Goal: Task Accomplishment & Management: Manage account settings

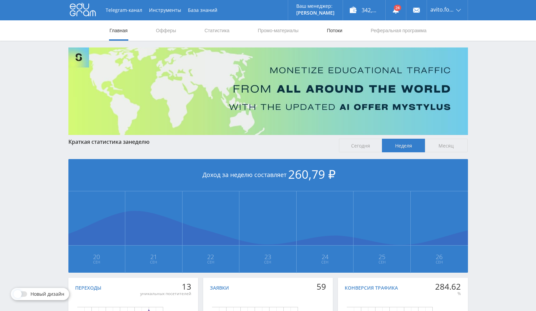
click at [328, 37] on link "Потоки" at bounding box center [334, 30] width 17 height 20
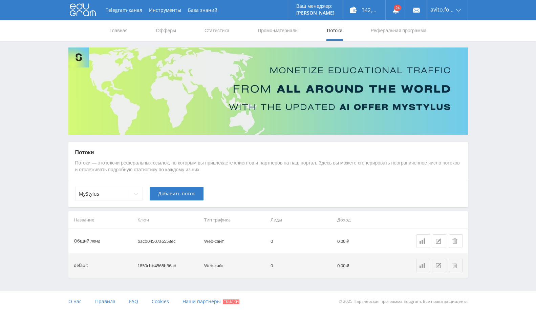
scroll to position [0, 0]
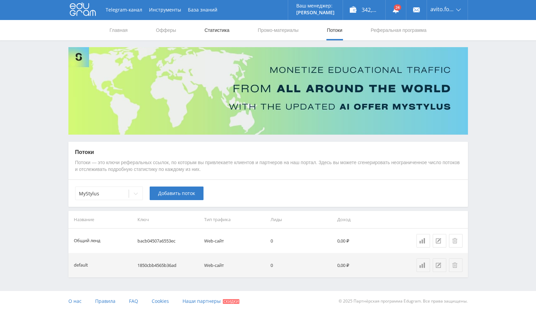
click at [221, 29] on link "Статистика" at bounding box center [217, 30] width 26 height 20
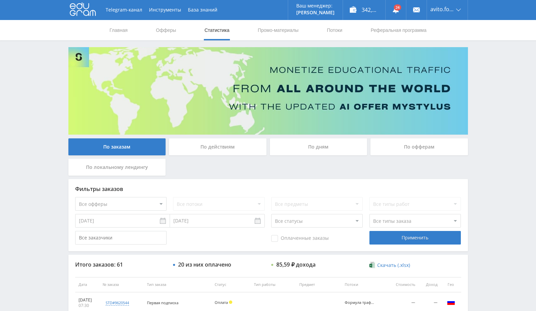
click at [405, 145] on div "По офферам" at bounding box center [420, 146] width 98 height 17
click at [0, 0] on input "По офферам" at bounding box center [0, 0] width 0 height 0
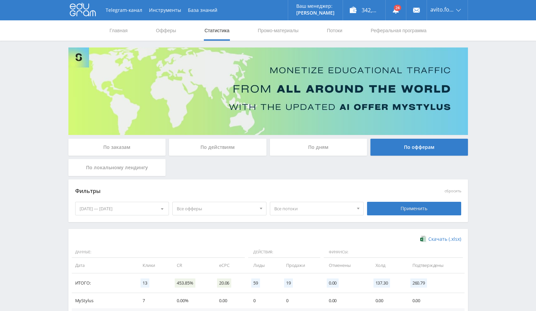
click at [214, 208] on span "Все офферы" at bounding box center [216, 208] width 79 height 13
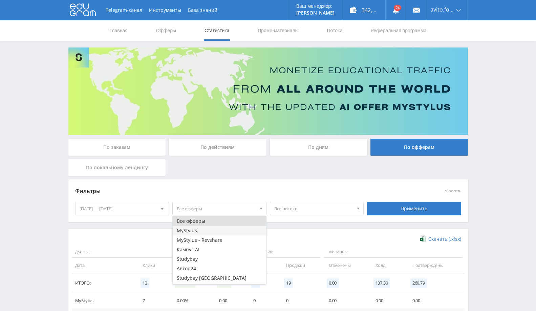
click at [209, 231] on button "MyStylus" at bounding box center [220, 230] width 94 height 9
click at [220, 230] on button "MyStylus" at bounding box center [220, 230] width 94 height 9
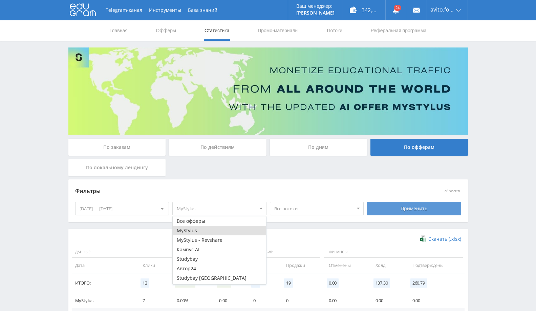
click at [414, 207] on div "Применить" at bounding box center [414, 209] width 94 height 14
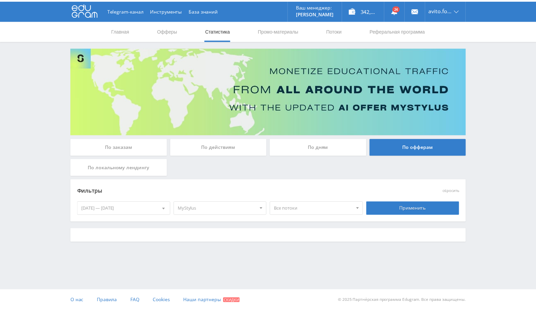
scroll to position [41, 0]
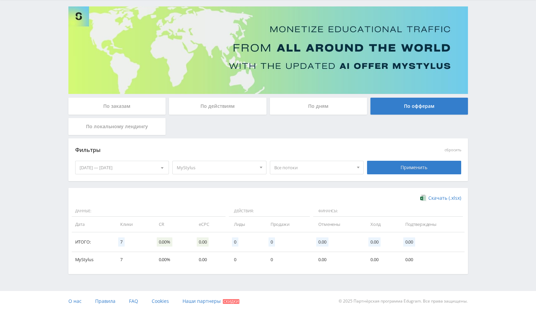
click at [241, 168] on span "MyStylus" at bounding box center [216, 167] width 79 height 13
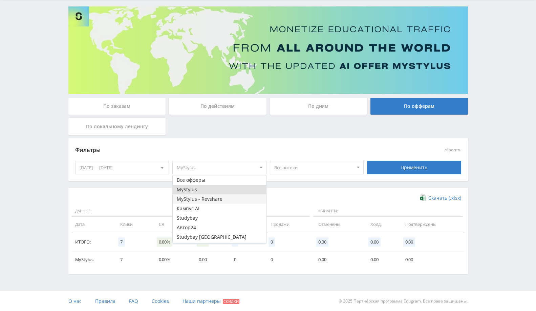
click at [222, 197] on button "MyStylus - Revshare" at bounding box center [220, 198] width 94 height 9
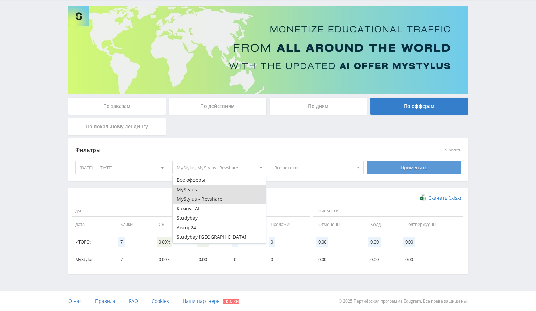
click at [409, 172] on div "Применить" at bounding box center [414, 168] width 94 height 14
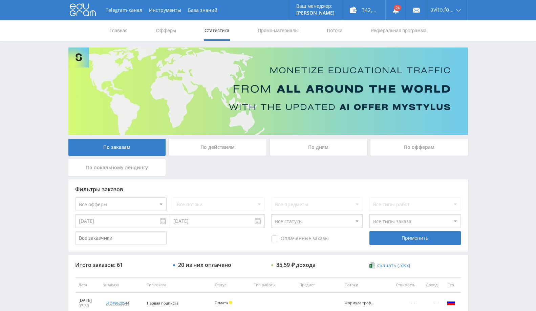
click at [407, 148] on div "По офферам" at bounding box center [420, 147] width 98 height 17
click at [0, 0] on input "По офферам" at bounding box center [0, 0] width 0 height 0
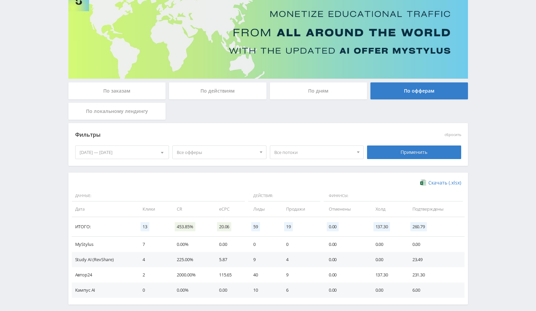
scroll to position [57, 0]
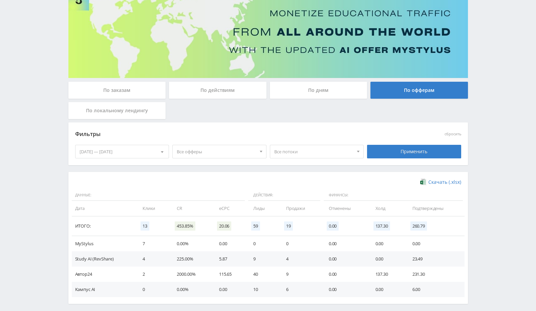
click at [240, 155] on span "Все офферы" at bounding box center [216, 151] width 79 height 13
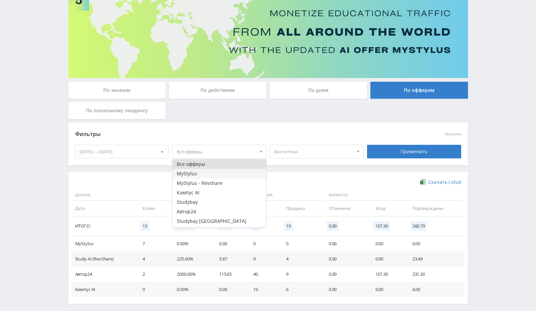
click at [231, 169] on button "MyStylus" at bounding box center [220, 173] width 94 height 9
click at [225, 179] on button "MyStylus - Revshare" at bounding box center [220, 182] width 94 height 9
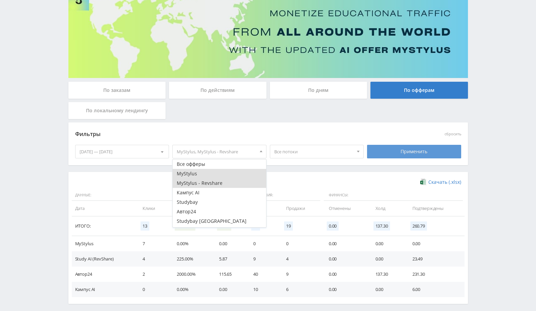
click at [430, 151] on div "Применить" at bounding box center [414, 152] width 94 height 14
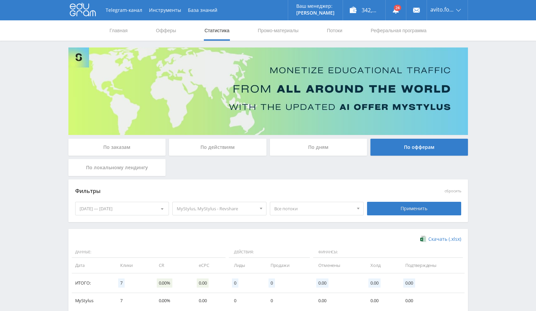
scroll to position [41, 0]
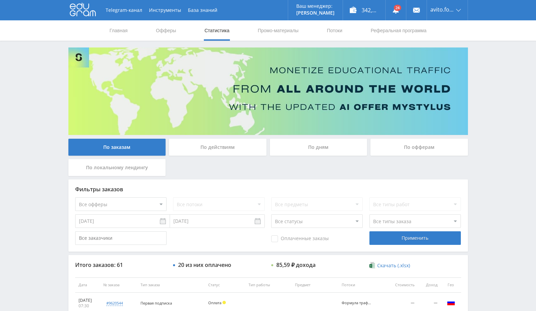
scroll to position [58, 0]
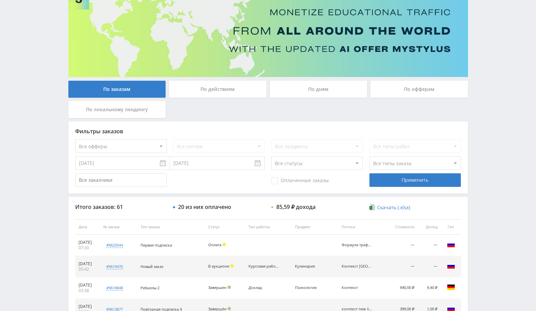
click at [403, 89] on div "По офферам" at bounding box center [420, 89] width 98 height 17
click at [0, 0] on input "По офферам" at bounding box center [0, 0] width 0 height 0
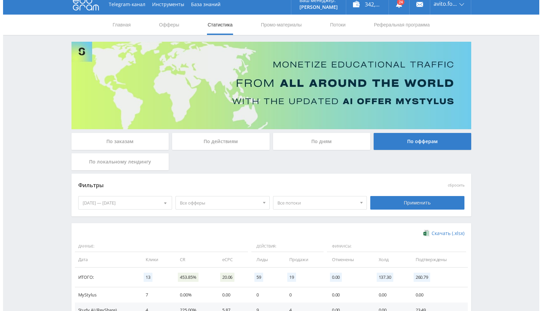
scroll to position [0, 0]
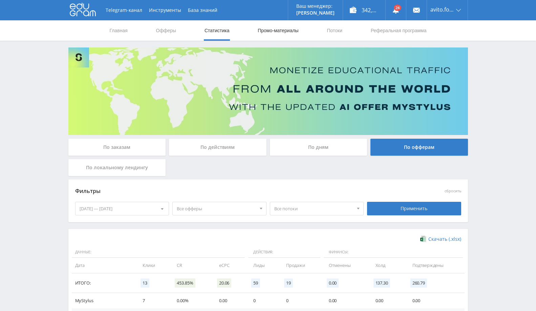
click at [296, 31] on link "Промо-материалы" at bounding box center [278, 30] width 42 height 20
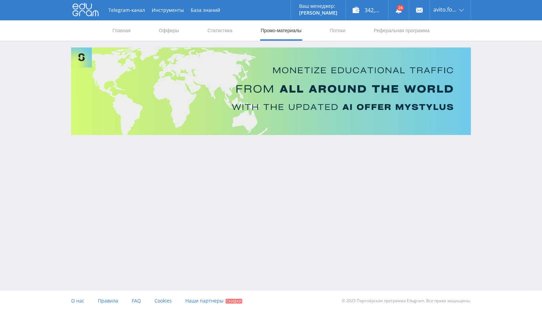
click at [328, 33] on nav "Главная Офферы Статистика Промо-материалы Потоки Реферальная программа" at bounding box center [271, 30] width 318 height 20
click at [335, 33] on link "Потоки" at bounding box center [337, 30] width 17 height 20
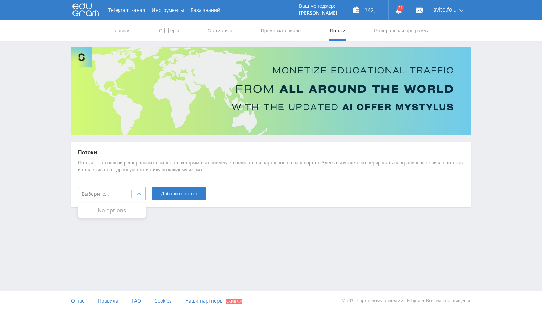
click at [141, 193] on div at bounding box center [139, 194] width 14 height 14
click at [149, 112] on img at bounding box center [271, 90] width 400 height 87
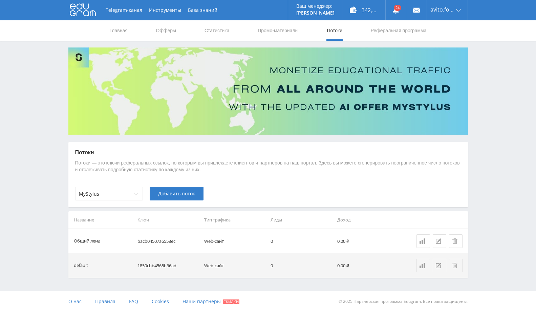
scroll to position [0, 0]
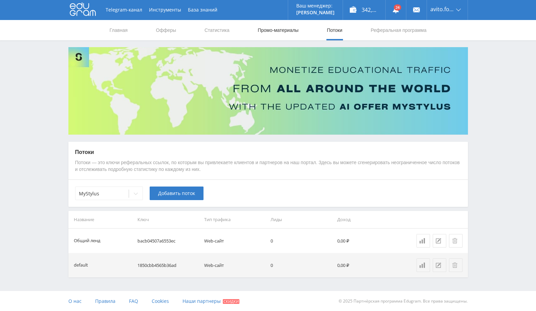
click at [273, 33] on link "Промо-материалы" at bounding box center [278, 30] width 42 height 20
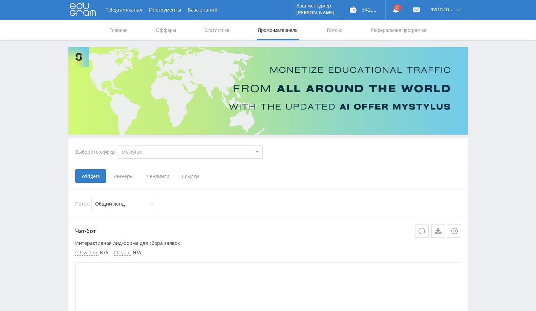
scroll to position [45, 0]
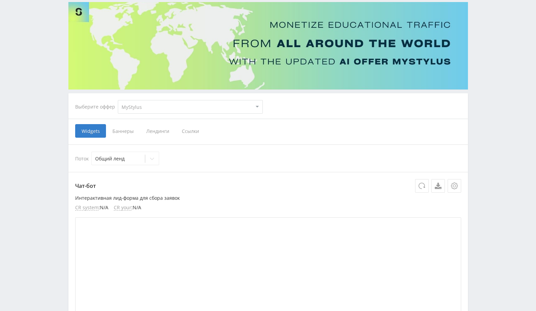
click at [187, 133] on span "Ссылки" at bounding box center [190, 131] width 30 height 14
click at [0, 0] on input "Ссылки" at bounding box center [0, 0] width 0 height 0
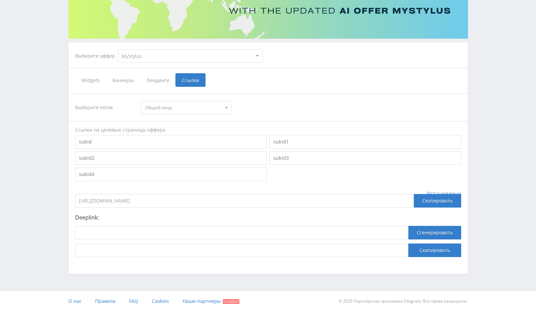
scroll to position [96, 0]
click at [213, 82] on div "Widgets Баннеры Лендинги Ссылки" at bounding box center [268, 81] width 386 height 14
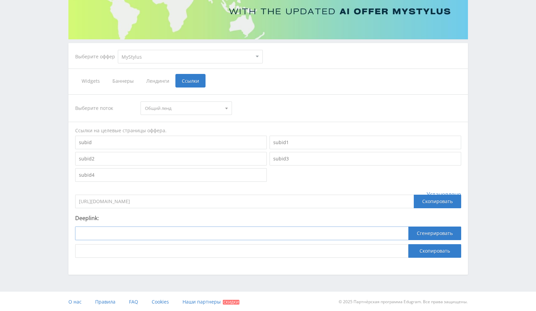
click at [186, 231] on input at bounding box center [241, 233] width 333 height 14
paste input "https://mystylus.ai/?utm_source=test&utm_medium=tst&utm_campaign={{campaign.nam…"
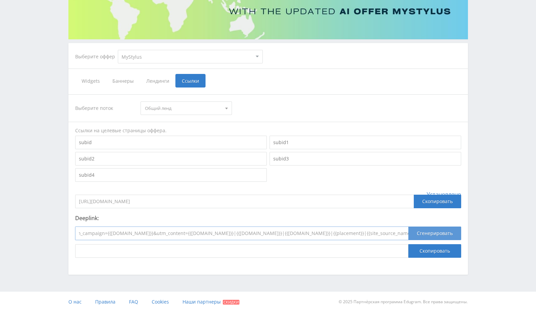
type input "https://mystylus.ai/?utm_source=test&utm_medium=tst&utm_campaign={{campaign.nam…"
click at [450, 231] on button "Сгенерировать" at bounding box center [435, 233] width 53 height 14
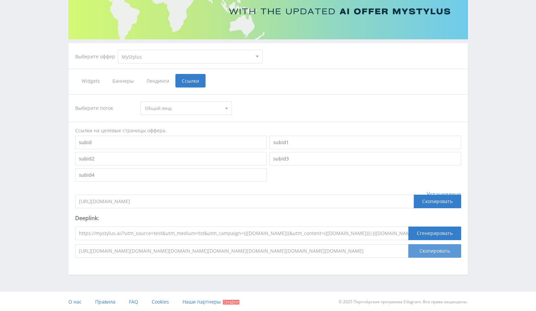
click at [448, 253] on button "Скопировать" at bounding box center [435, 251] width 53 height 14
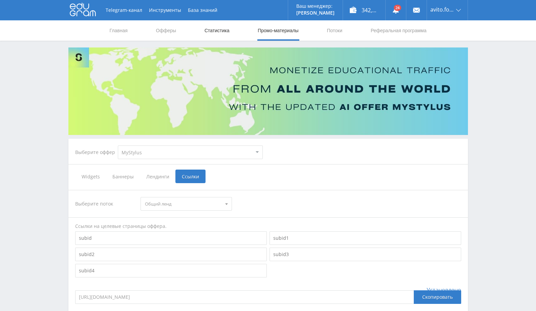
click at [221, 30] on link "Статистика" at bounding box center [217, 30] width 26 height 20
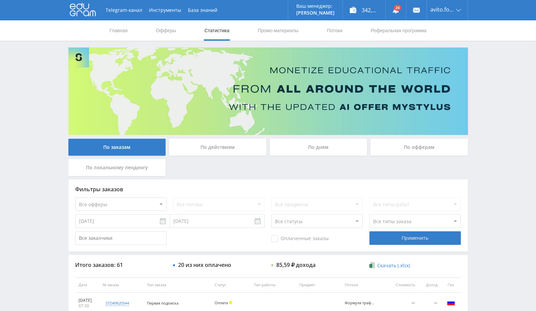
scroll to position [54, 0]
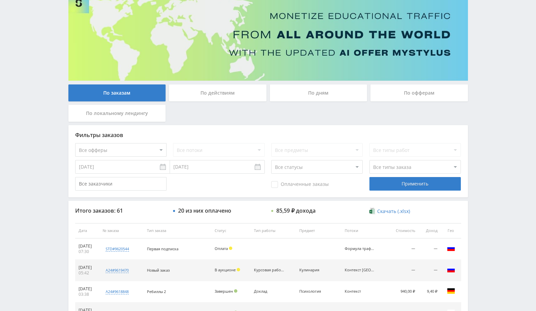
click at [416, 91] on div "По офферам" at bounding box center [420, 92] width 98 height 17
click at [0, 0] on input "По офферам" at bounding box center [0, 0] width 0 height 0
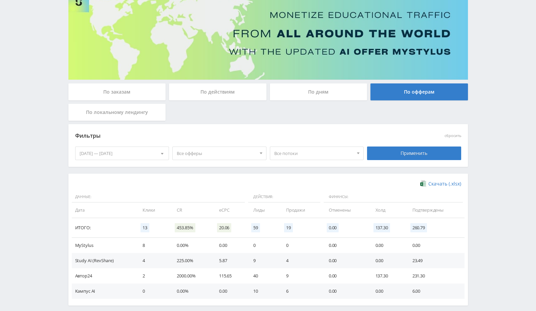
scroll to position [56, 0]
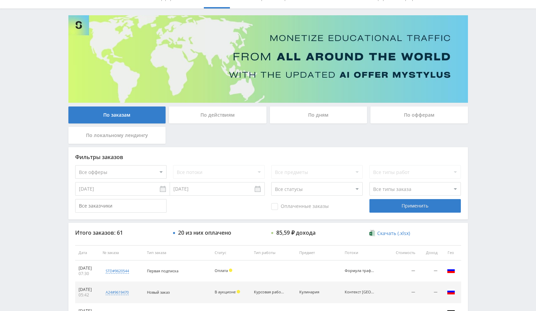
scroll to position [31, 0]
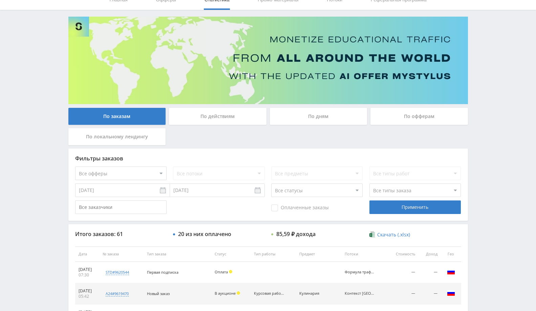
click at [398, 116] on div "По офферам" at bounding box center [420, 116] width 98 height 17
click at [0, 0] on input "По офферам" at bounding box center [0, 0] width 0 height 0
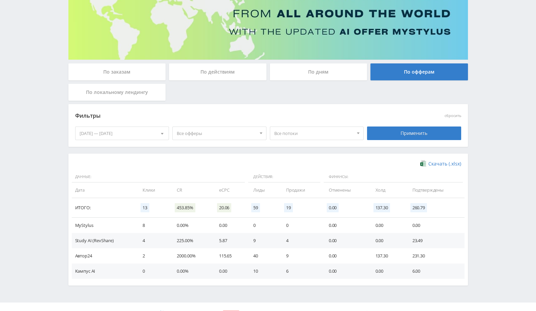
scroll to position [0, 0]
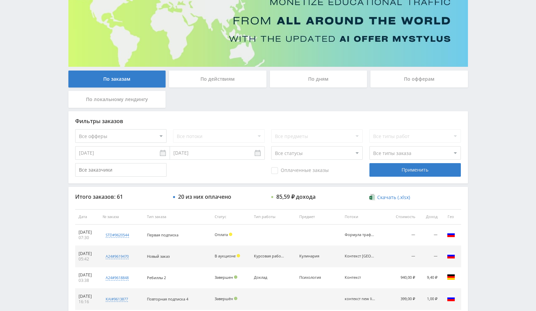
scroll to position [68, 0]
click at [145, 137] on select "Все офферы MyStylus MyStylus - Revshare Кампус AI Studybay Автор24 Studybay Bra…" at bounding box center [120, 136] width 91 height 14
click at [408, 70] on div "По офферам" at bounding box center [420, 78] width 98 height 17
click at [0, 0] on input "По офферам" at bounding box center [0, 0] width 0 height 0
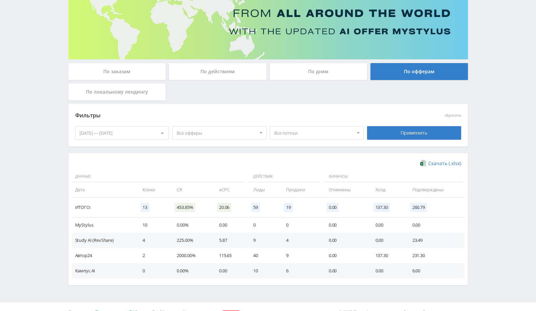
scroll to position [76, 0]
click at [142, 224] on td "10" at bounding box center [153, 224] width 34 height 15
click at [306, 211] on td "19" at bounding box center [301, 207] width 43 height 20
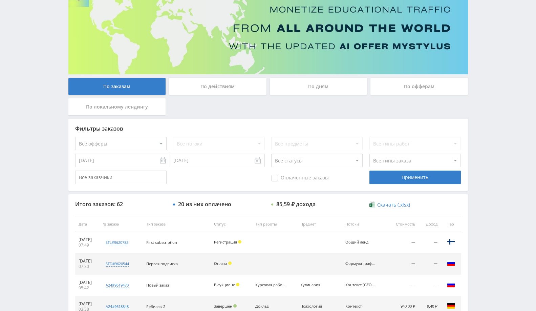
scroll to position [60, 0]
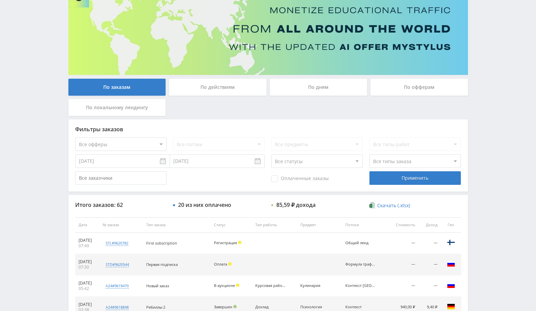
click at [144, 146] on select "Все офферы MyStylus MyStylus - Revshare Кампус AI Studybay Автор24 Studybay Bra…" at bounding box center [120, 144] width 91 height 14
select select "339"
click at [152, 143] on select "Все офферы MyStylus MyStylus - Revshare Кампус AI Studybay Автор24 Studybay Bra…" at bounding box center [120, 144] width 91 height 14
select select "341"
click at [150, 143] on select "Все офферы MyStylus MyStylus - Revshare Кампус AI Studybay Автор24 Studybay Bra…" at bounding box center [120, 144] width 91 height 14
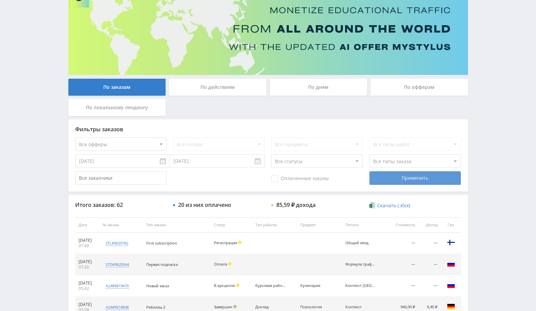
click at [387, 183] on div "Применить" at bounding box center [415, 178] width 91 height 14
click at [387, 84] on div "По офферам" at bounding box center [420, 87] width 98 height 17
click at [0, 0] on input "По офферам" at bounding box center [0, 0] width 0 height 0
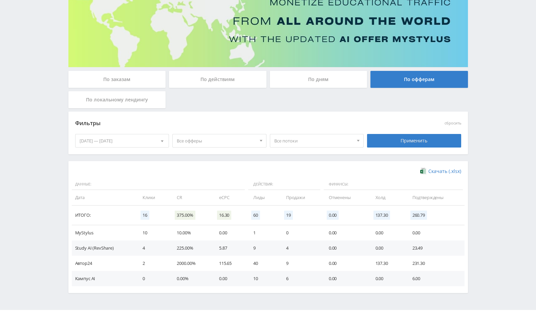
scroll to position [69, 0]
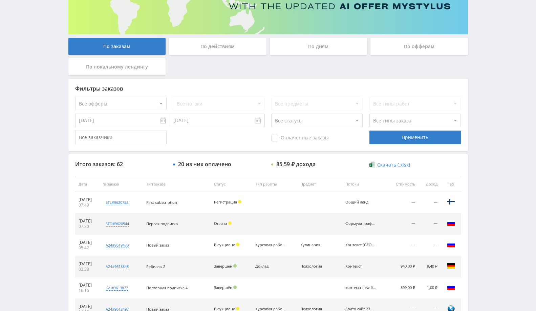
scroll to position [101, 0]
click at [148, 102] on select "Все офферы MyStylus MyStylus - Revshare Кампус AI Studybay Автор24 Studybay Bra…" at bounding box center [120, 104] width 91 height 14
select select "339"
click at [400, 49] on div "По офферам" at bounding box center [420, 46] width 98 height 17
click at [0, 0] on input "По офферам" at bounding box center [0, 0] width 0 height 0
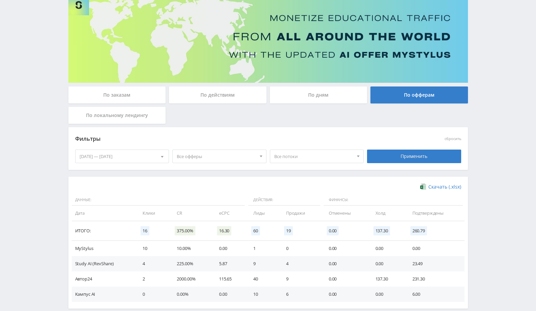
scroll to position [53, 0]
click at [256, 248] on td "1" at bounding box center [263, 247] width 33 height 15
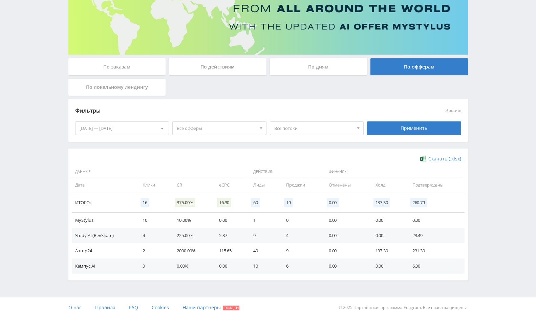
scroll to position [83, 0]
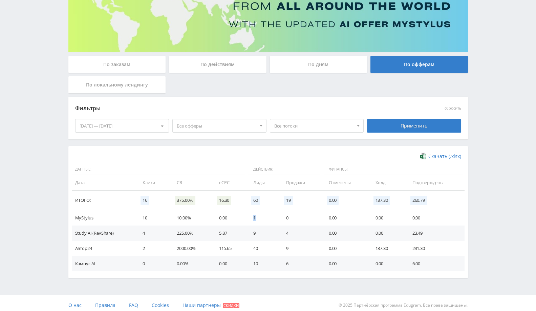
drag, startPoint x: 251, startPoint y: 217, endPoint x: 246, endPoint y: 223, distance: 8.4
click at [246, 223] on tr "MyStylus 10 10.00% 0.00 1 0 0.00 0.00 0.00" at bounding box center [268, 217] width 393 height 15
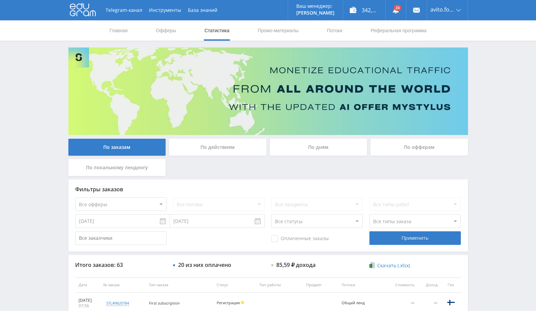
click at [429, 153] on div "По офферам" at bounding box center [420, 147] width 98 height 17
click at [0, 0] on input "По офферам" at bounding box center [0, 0] width 0 height 0
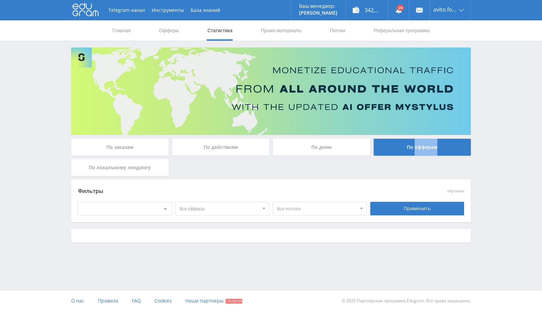
click at [429, 153] on div "По офферам" at bounding box center [423, 147] width 98 height 17
click at [0, 0] on input "По офферам" at bounding box center [0, 0] width 0 height 0
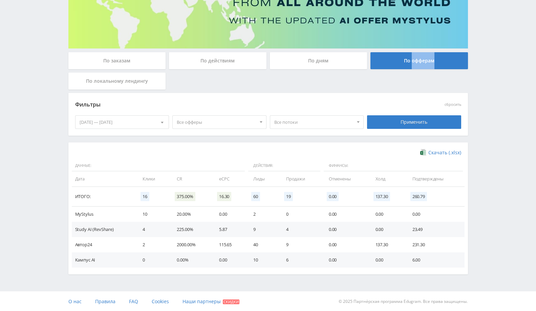
scroll to position [86, 0]
drag, startPoint x: 251, startPoint y: 212, endPoint x: 271, endPoint y: 217, distance: 20.9
click at [271, 217] on td "2" at bounding box center [263, 214] width 33 height 15
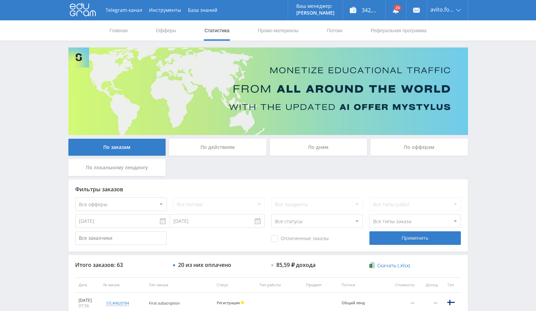
click at [398, 151] on div "По офферам" at bounding box center [420, 147] width 98 height 17
click at [0, 0] on input "По офферам" at bounding box center [0, 0] width 0 height 0
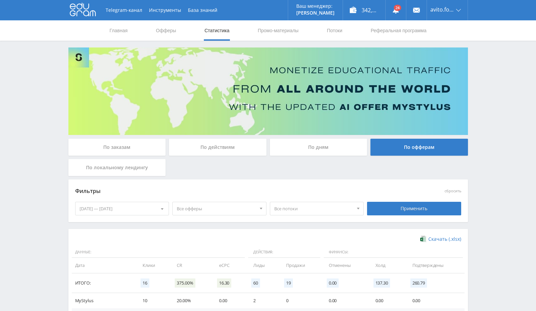
scroll to position [86, 0]
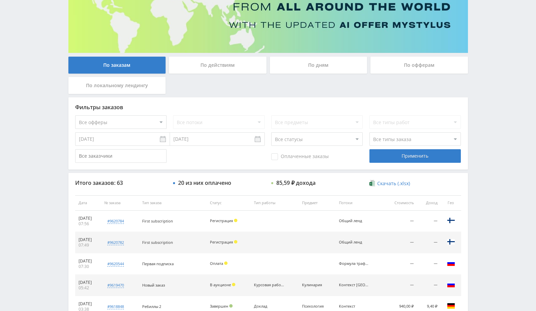
scroll to position [39, 0]
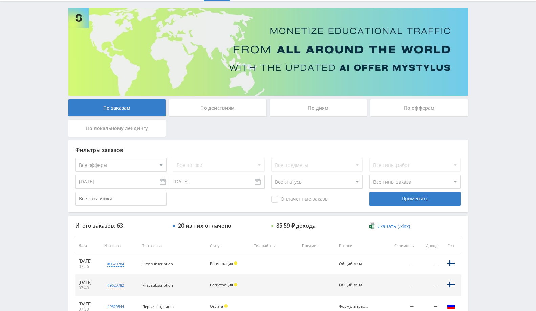
click at [447, 114] on div "По офферам" at bounding box center [420, 107] width 98 height 17
click at [0, 0] on input "По офферам" at bounding box center [0, 0] width 0 height 0
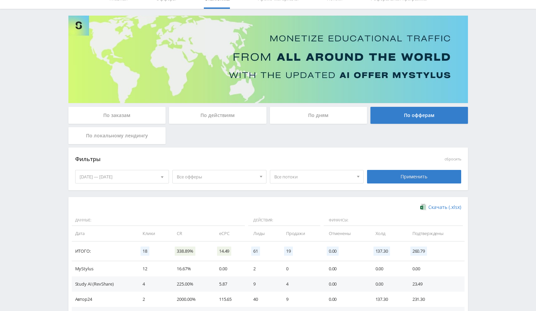
scroll to position [75, 0]
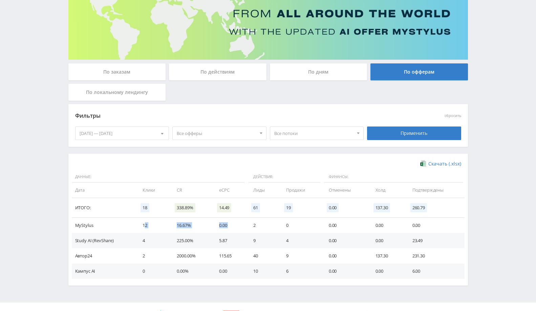
drag, startPoint x: 144, startPoint y: 222, endPoint x: 252, endPoint y: 221, distance: 108.8
click at [252, 221] on tr "MyStylus 12 16.67% 0.00 2 0 0.00 0.00 0.00" at bounding box center [268, 225] width 393 height 15
click at [214, 232] on td "0.00" at bounding box center [229, 225] width 34 height 15
drag, startPoint x: 113, startPoint y: 216, endPoint x: 131, endPoint y: 222, distance: 19.1
click at [133, 221] on table "Данные: Действия: Финансы: Дата Клики CR eCPC Лиды Продажи Отменены Холд Подтве…" at bounding box center [268, 224] width 393 height 107
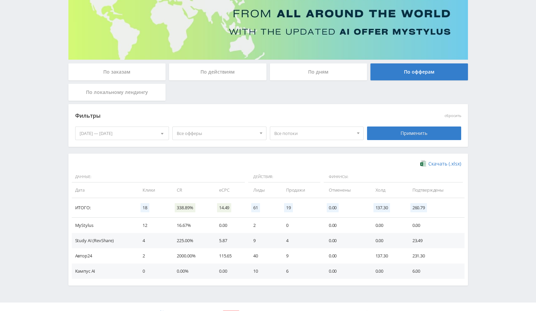
click at [121, 228] on td "MyStylus" at bounding box center [104, 225] width 64 height 15
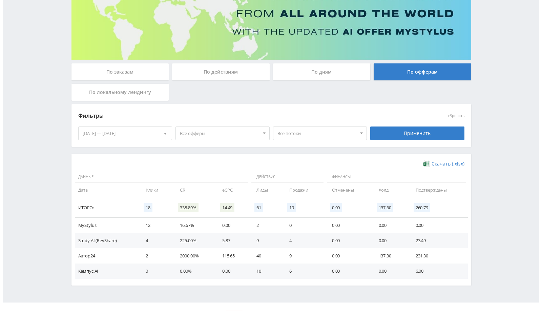
scroll to position [0, 0]
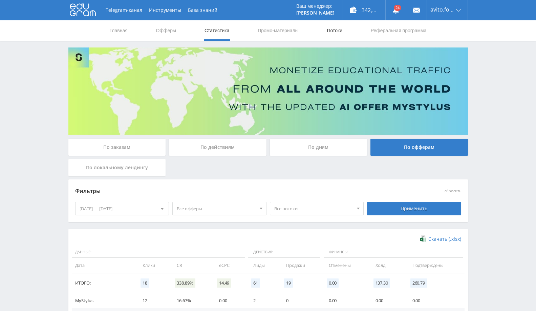
click at [339, 34] on link "Потоки" at bounding box center [334, 30] width 17 height 20
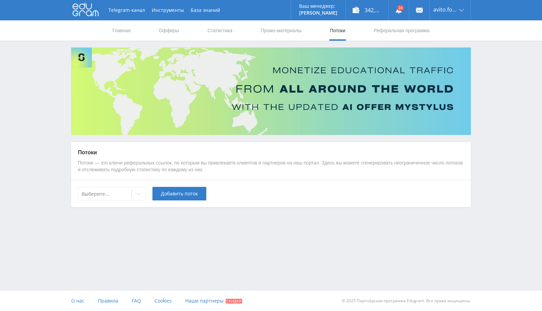
click at [132, 184] on div "Выберите... Добавить поток" at bounding box center [271, 193] width 400 height 27
click at [136, 193] on icon at bounding box center [138, 193] width 5 height 5
click at [140, 192] on icon at bounding box center [138, 193] width 5 height 5
click at [132, 201] on div "Выберите... Добавить поток" at bounding box center [271, 193] width 400 height 27
click at [133, 199] on div at bounding box center [138, 194] width 14 height 14
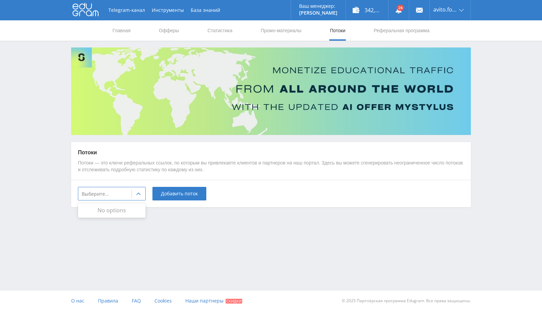
click at [115, 214] on div "No options" at bounding box center [112, 210] width 68 height 12
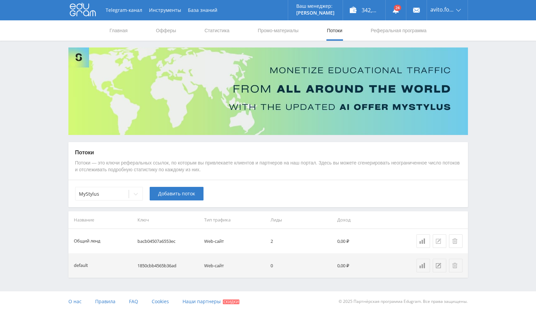
click at [436, 241] on icon at bounding box center [438, 240] width 5 height 5
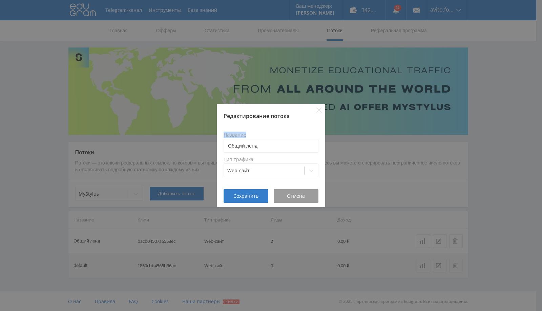
drag, startPoint x: 270, startPoint y: 134, endPoint x: 222, endPoint y: 144, distance: 49.4
click at [222, 144] on div "Название Общий ленд Тип трафика Web-сайт" at bounding box center [271, 154] width 108 height 69
drag, startPoint x: 263, startPoint y: 145, endPoint x: 219, endPoint y: 147, distance: 44.1
click at [219, 147] on div "Название Общий ленд Тип трафика Web-сайт" at bounding box center [271, 154] width 108 height 69
type input "Test lend"
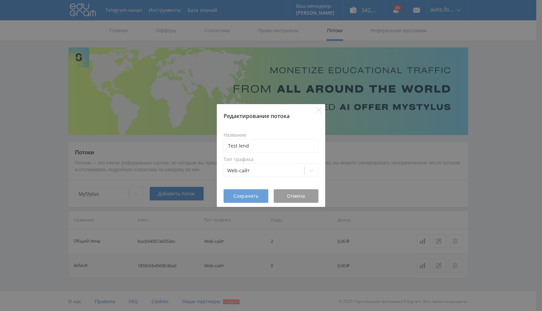
click at [248, 198] on span "Сохранить" at bounding box center [245, 195] width 25 height 5
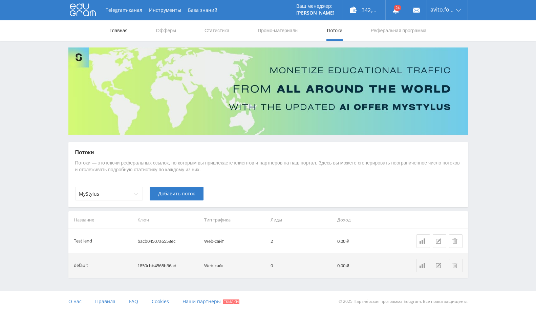
click at [124, 29] on link "Главная" at bounding box center [118, 30] width 19 height 20
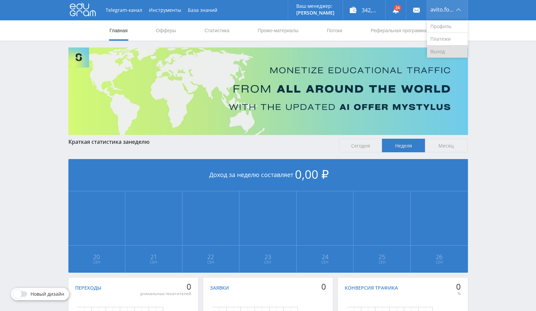
click at [448, 56] on link "Выход" at bounding box center [447, 51] width 41 height 12
